Goal: Task Accomplishment & Management: Manage account settings

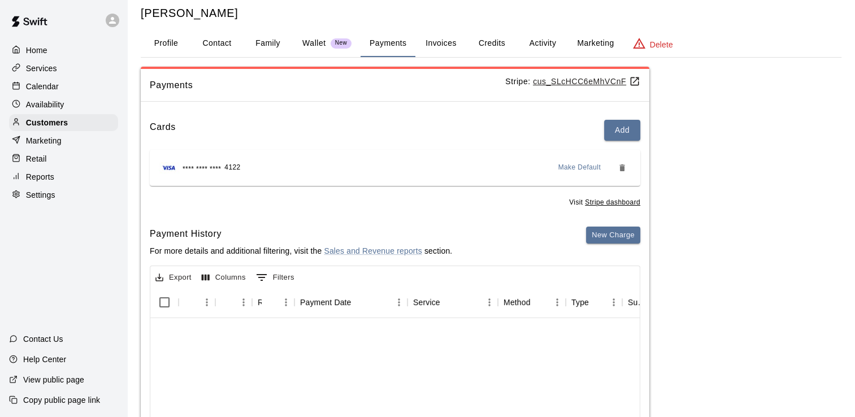
scroll to position [134, 0]
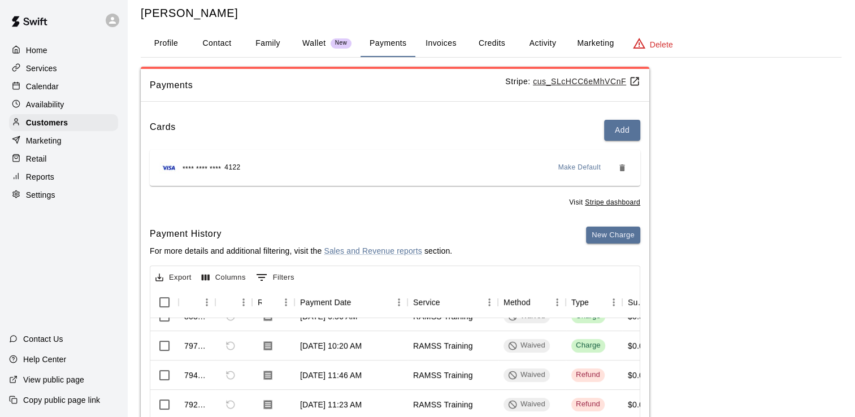
click at [42, 91] on p "Calendar" at bounding box center [42, 86] width 33 height 11
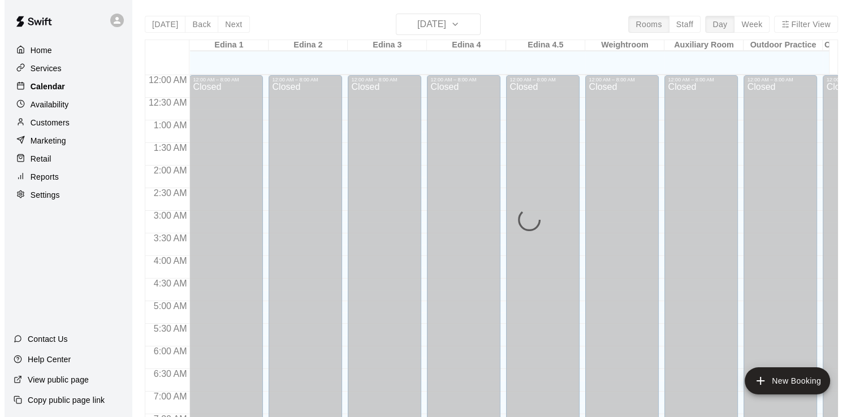
scroll to position [692, 0]
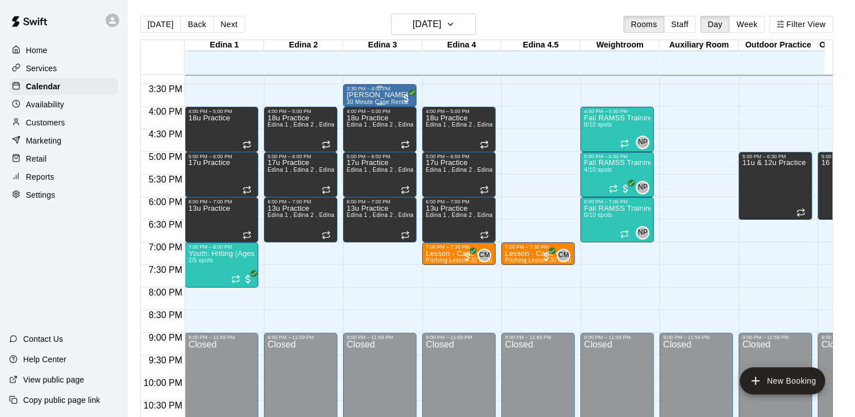
click at [377, 95] on p "[PERSON_NAME]" at bounding box center [378, 95] width 62 height 0
click at [353, 95] on p "[PERSON_NAME]" at bounding box center [378, 95] width 62 height 0
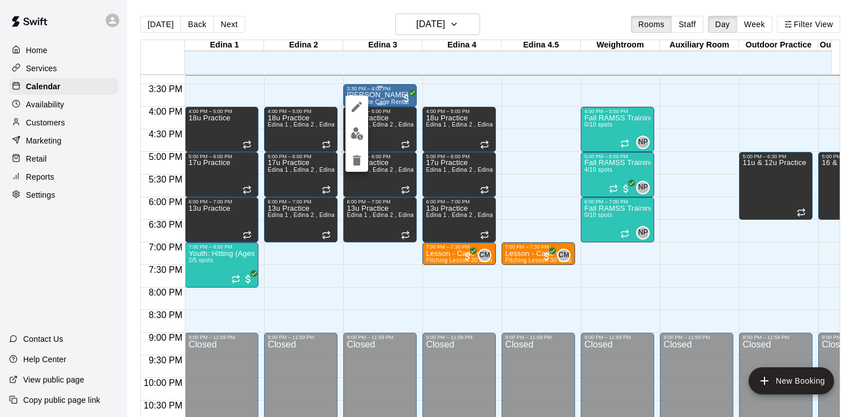
click at [353, 96] on button "edit" at bounding box center [356, 107] width 23 height 23
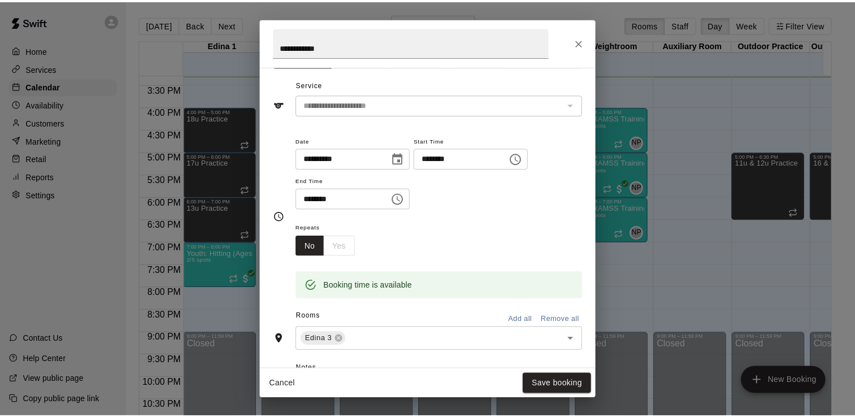
scroll to position [0, 0]
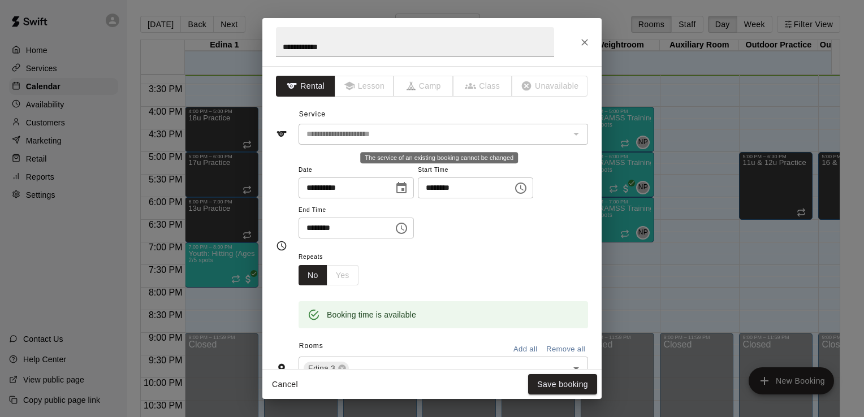
click at [568, 129] on div "The service of an existing booking cannot be changed" at bounding box center [575, 134] width 15 height 16
click at [586, 42] on icon "Close" at bounding box center [584, 42] width 11 height 11
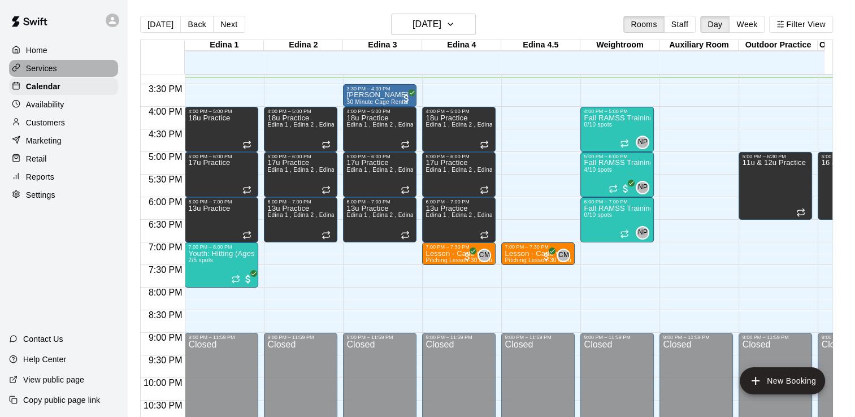
click at [45, 69] on p "Services" at bounding box center [41, 68] width 31 height 11
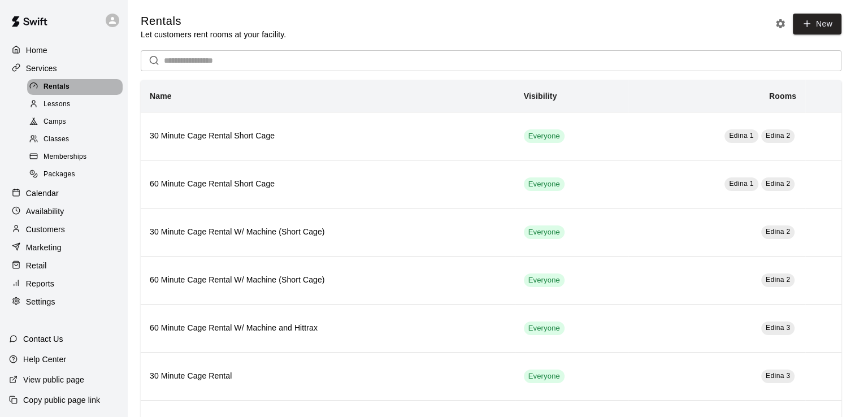
click at [58, 88] on span "Rentals" at bounding box center [57, 86] width 26 height 11
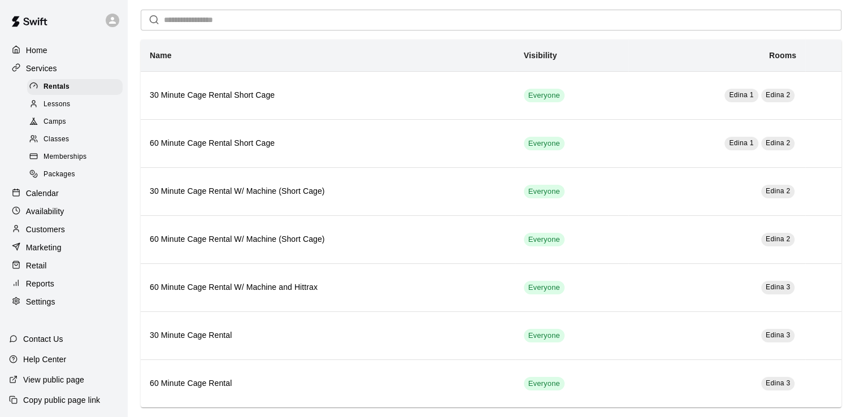
scroll to position [51, 0]
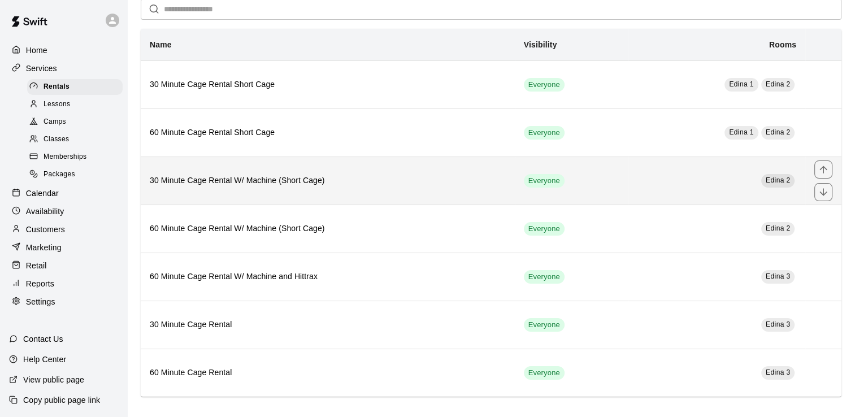
click at [262, 180] on h6 "30 Minute Cage Rental W/ Machine (Short Cage)" at bounding box center [328, 181] width 356 height 12
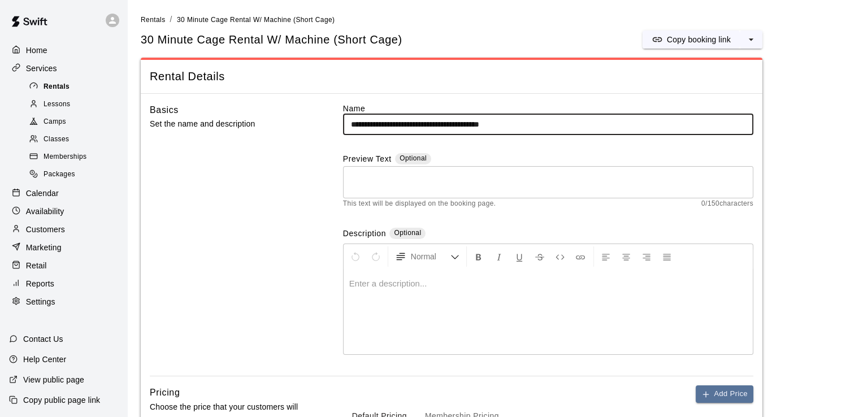
click at [57, 88] on span "Rentals" at bounding box center [57, 86] width 26 height 11
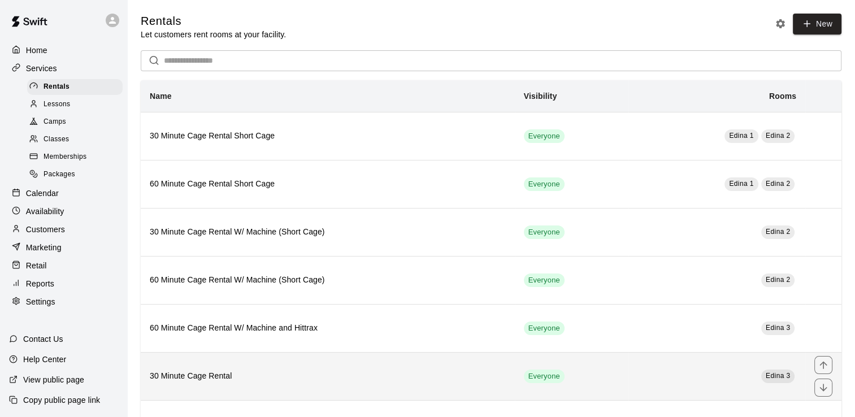
click at [198, 370] on h6 "30 Minute Cage Rental" at bounding box center [328, 376] width 356 height 12
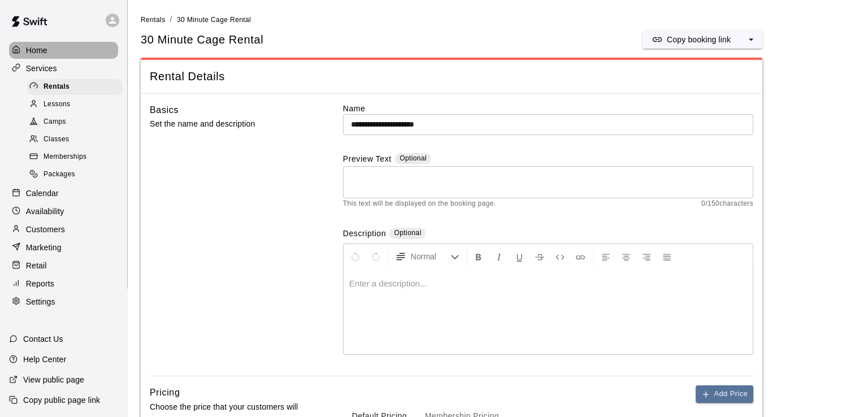
click at [34, 50] on p "Home" at bounding box center [36, 50] width 21 height 11
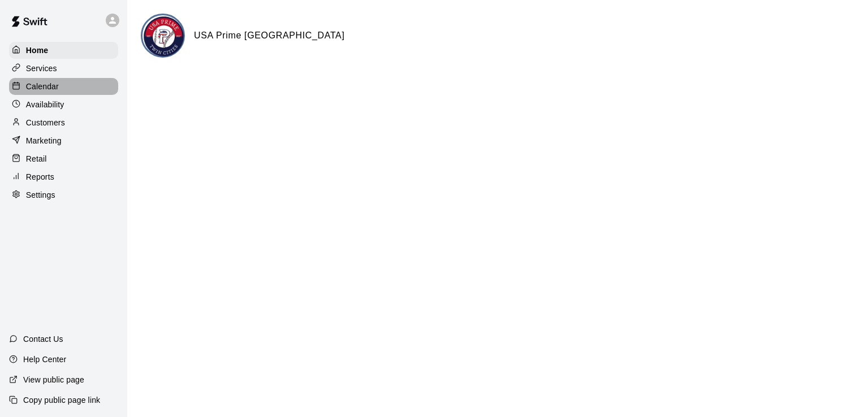
click at [46, 87] on p "Calendar" at bounding box center [42, 86] width 33 height 11
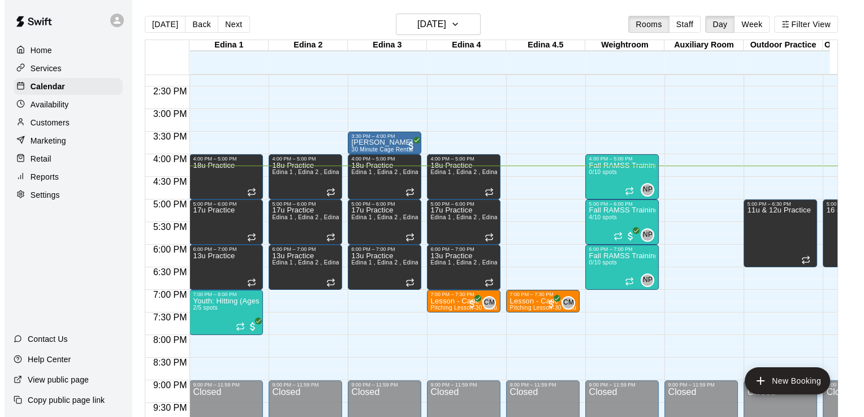
scroll to position [639, 0]
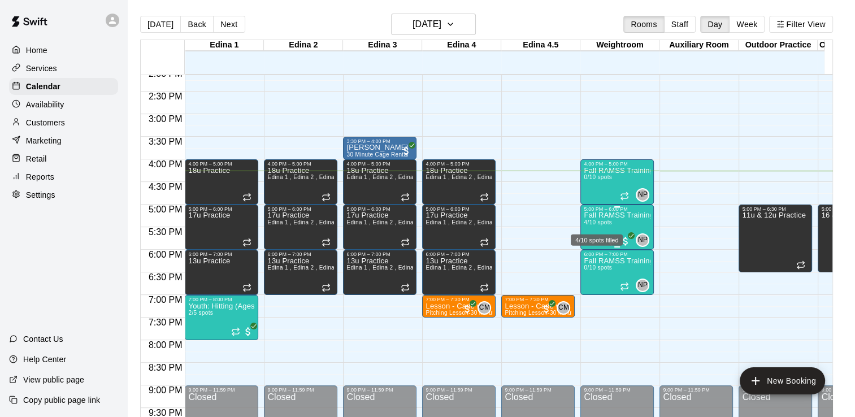
click at [600, 222] on span "4/10 spots" at bounding box center [598, 222] width 28 height 6
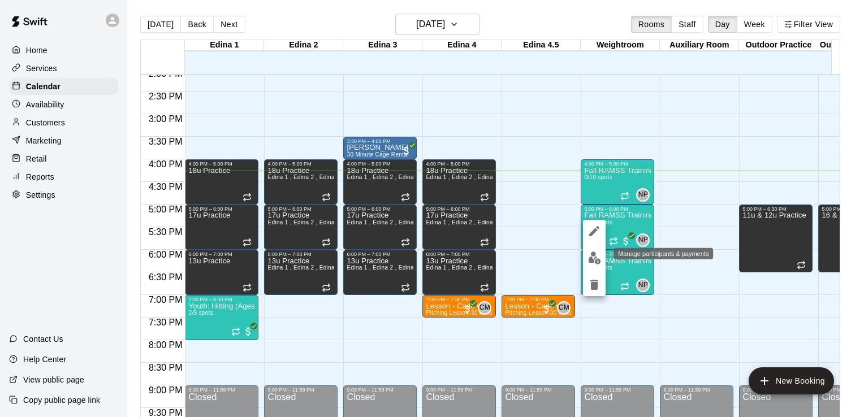
click at [592, 256] on img "edit" at bounding box center [594, 258] width 13 height 13
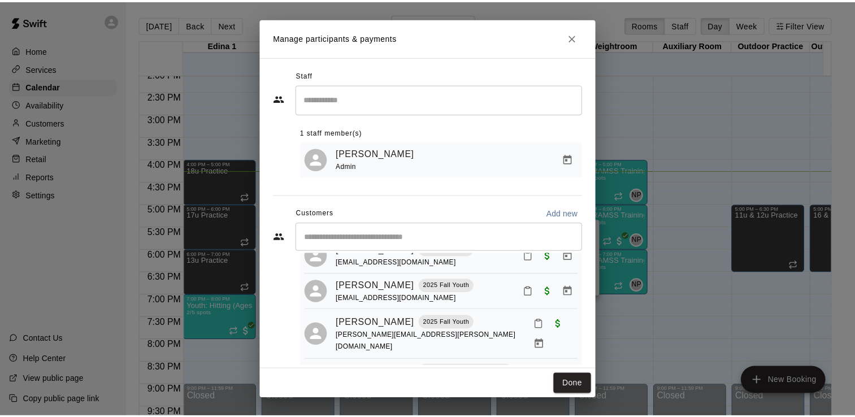
scroll to position [0, 0]
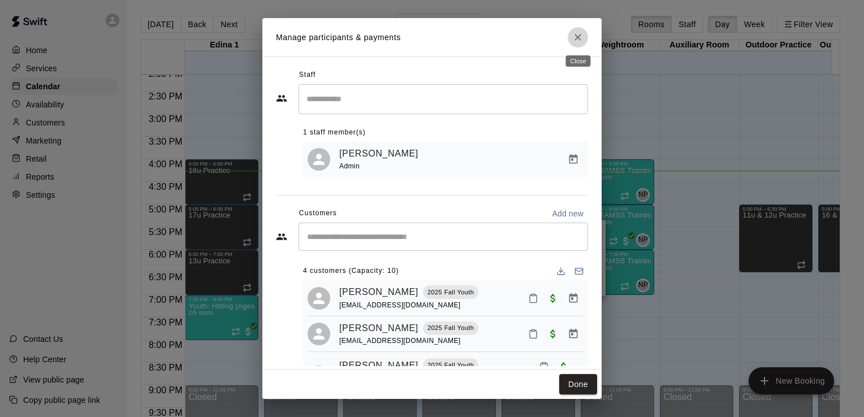
click at [576, 37] on icon "Close" at bounding box center [577, 37] width 11 height 11
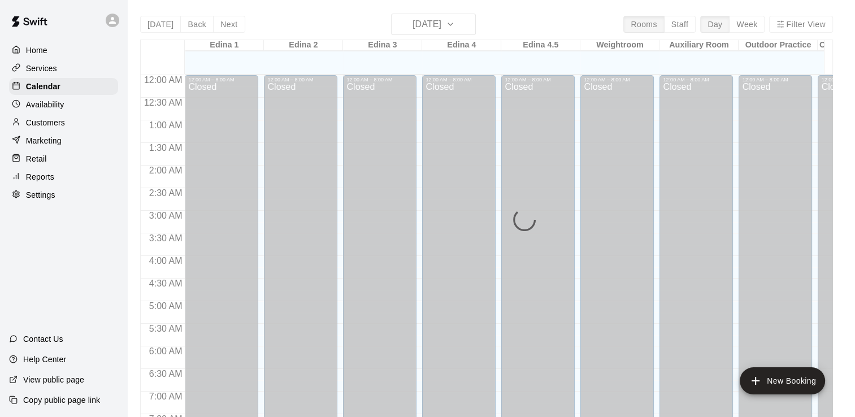
scroll to position [695, 0]
